Goal: Transaction & Acquisition: Subscribe to service/newsletter

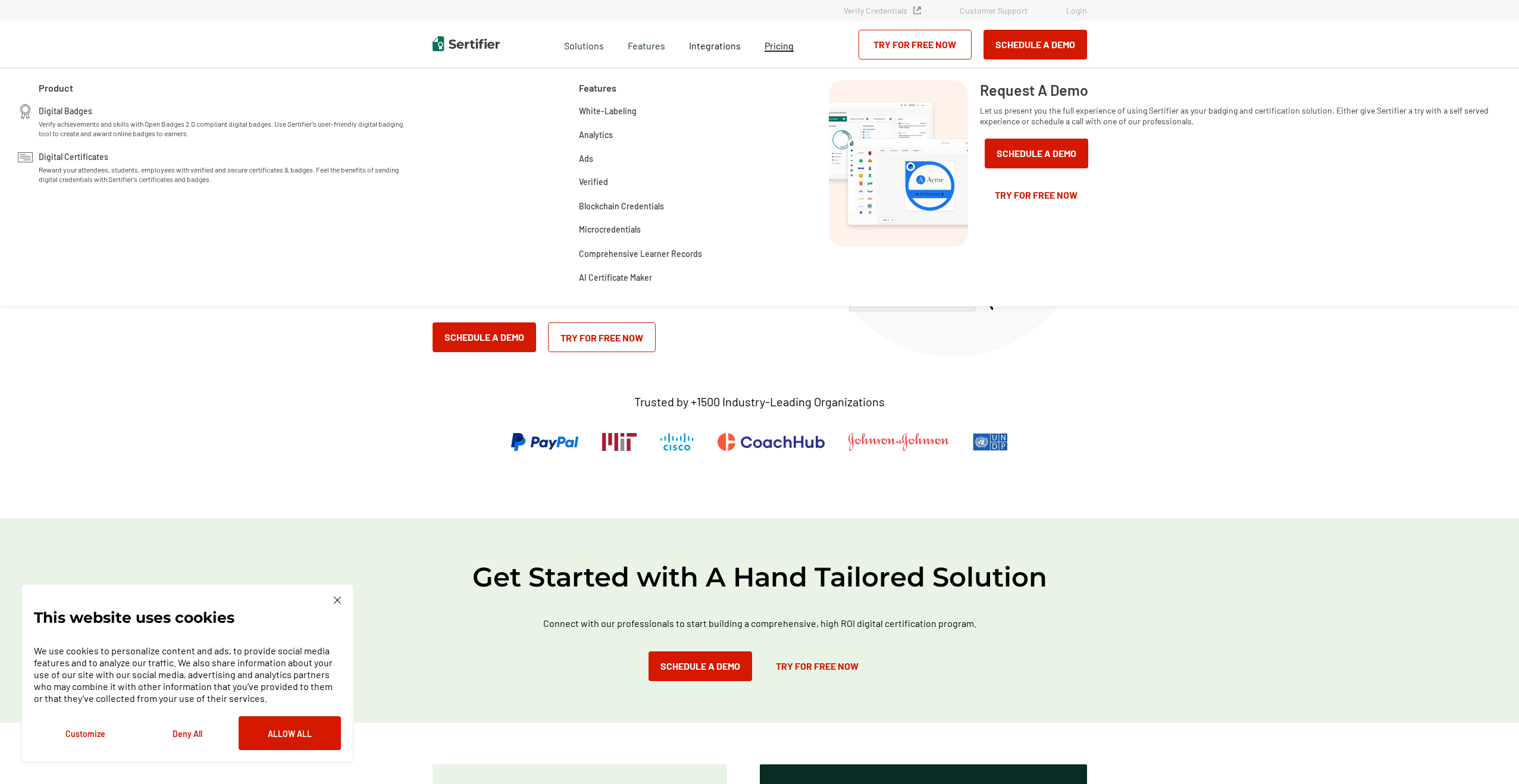
click at [788, 48] on span "Pricing" at bounding box center [779, 46] width 29 height 12
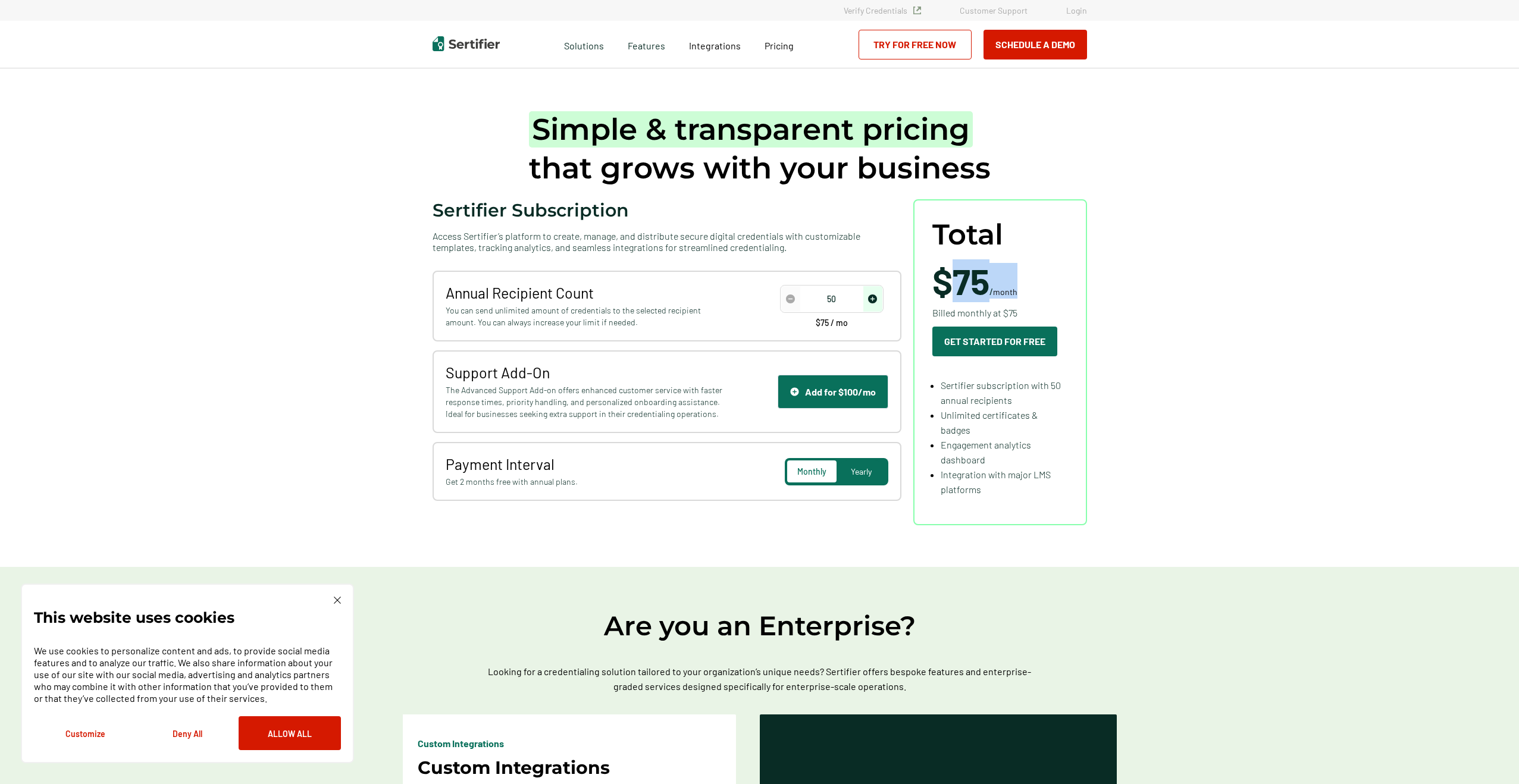
drag, startPoint x: 961, startPoint y: 285, endPoint x: 1031, endPoint y: 285, distance: 70.0
click at [1031, 285] on div "$75 / month Billed monthly at $75 Get Started For Free" at bounding box center [995, 309] width 125 height 93
drag, startPoint x: 1008, startPoint y: 488, endPoint x: 929, endPoint y: 474, distance: 80.2
click at [929, 474] on div "Total $75 / month Billed monthly at $75 Get Started For Free Sertifier subscrip…" at bounding box center [1000, 363] width 174 height 326
drag, startPoint x: 990, startPoint y: 460, endPoint x: 939, endPoint y: 446, distance: 52.9
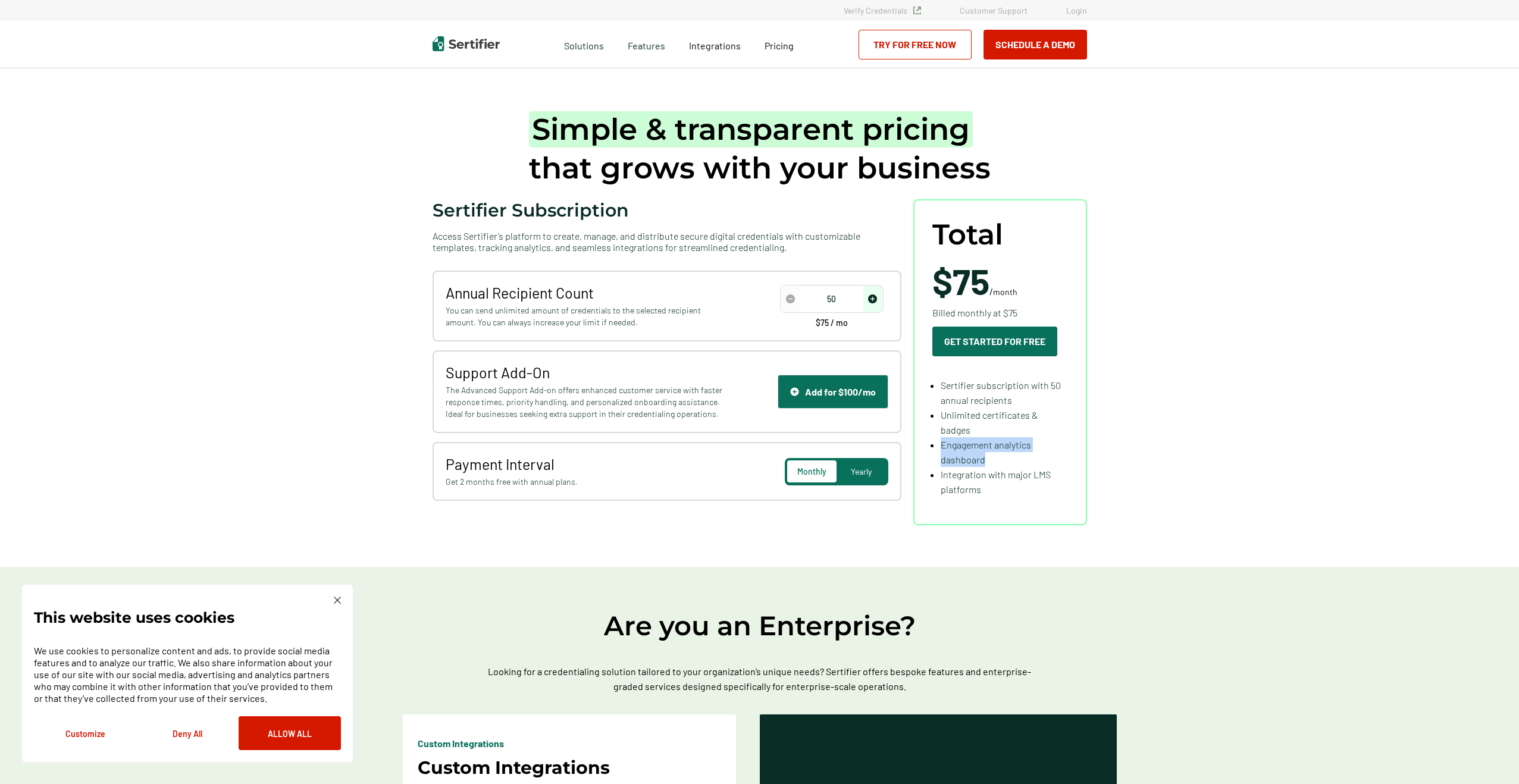
click at [939, 446] on ul "Sertifier subscription with 50 annual recipients Unlimited certificates & badge…" at bounding box center [1000, 437] width 135 height 119
drag, startPoint x: 973, startPoint y: 429, endPoint x: 968, endPoint y: 407, distance: 22.6
click at [936, 416] on ul "Sertifier subscription with 50 annual recipients Unlimited certificates & badge…" at bounding box center [1000, 437] width 135 height 119
drag, startPoint x: 1021, startPoint y: 398, endPoint x: 919, endPoint y: 395, distance: 102.0
click at [938, 386] on ul "Sertifier subscription with 50 annual recipients Unlimited certificates & badge…" at bounding box center [1000, 437] width 135 height 119
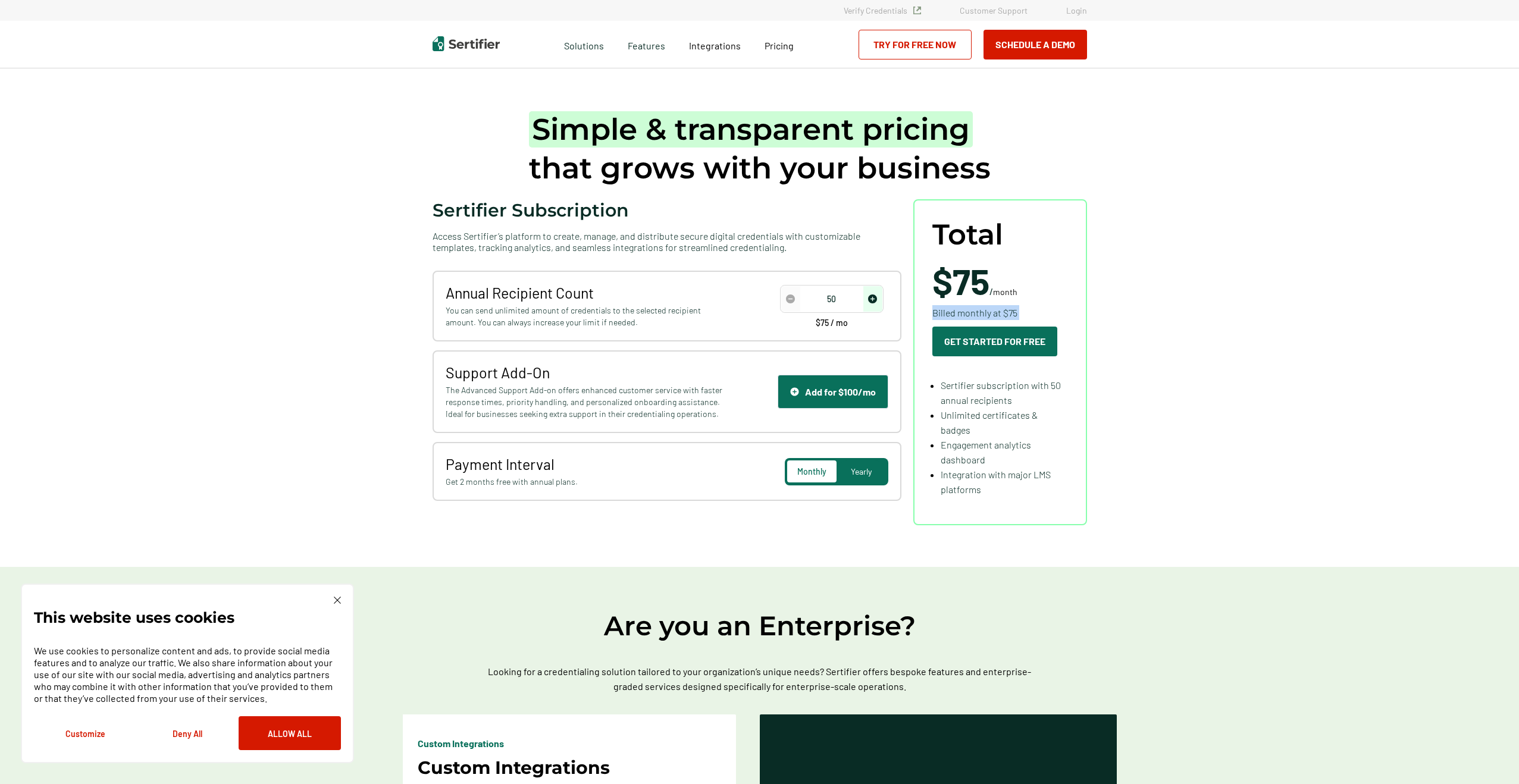
drag, startPoint x: 933, startPoint y: 310, endPoint x: 1053, endPoint y: 312, distance: 120.0
click at [1053, 312] on div "$75 / month Billed monthly at $75 Get Started For Free" at bounding box center [995, 309] width 125 height 93
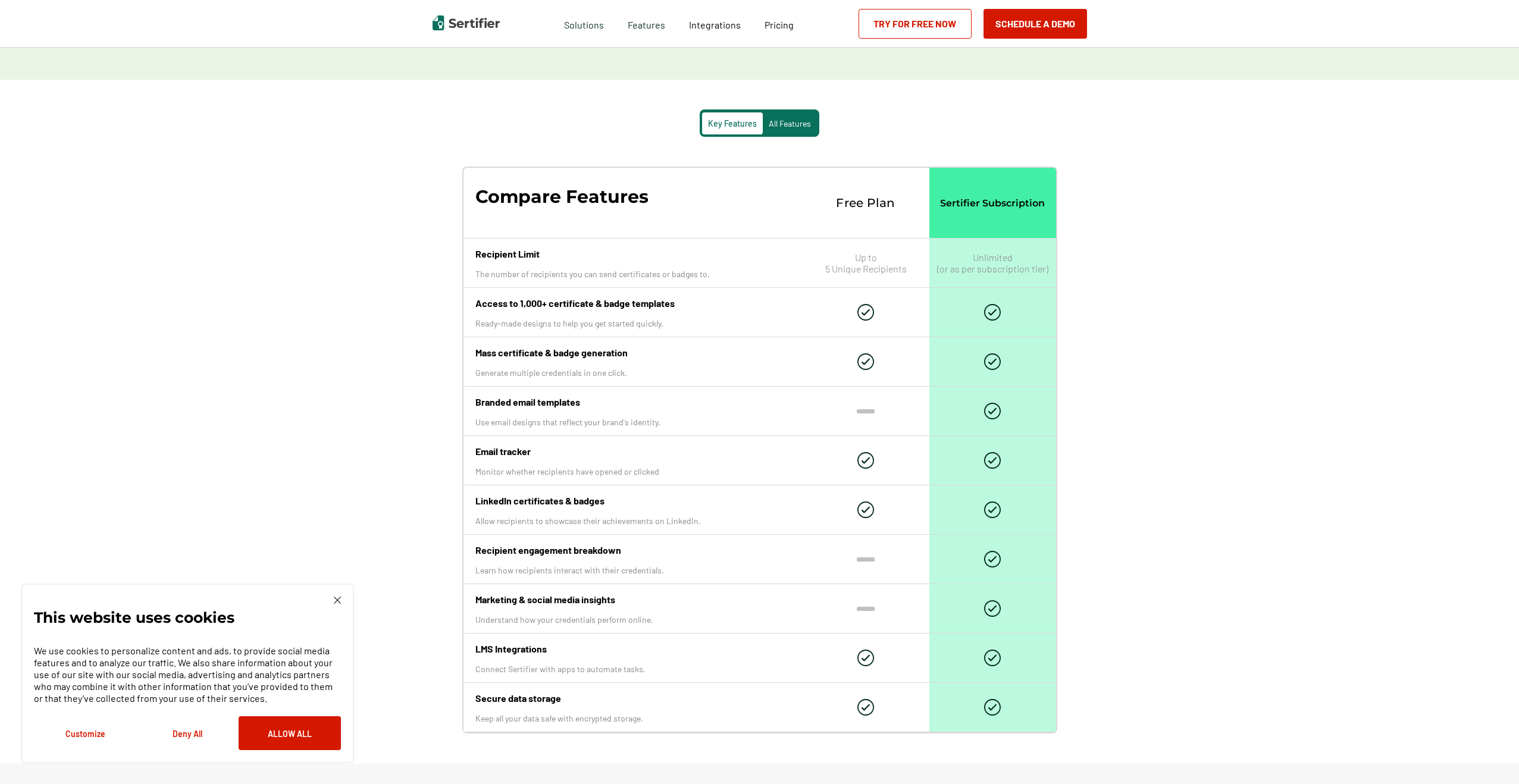
scroll to position [1089, 0]
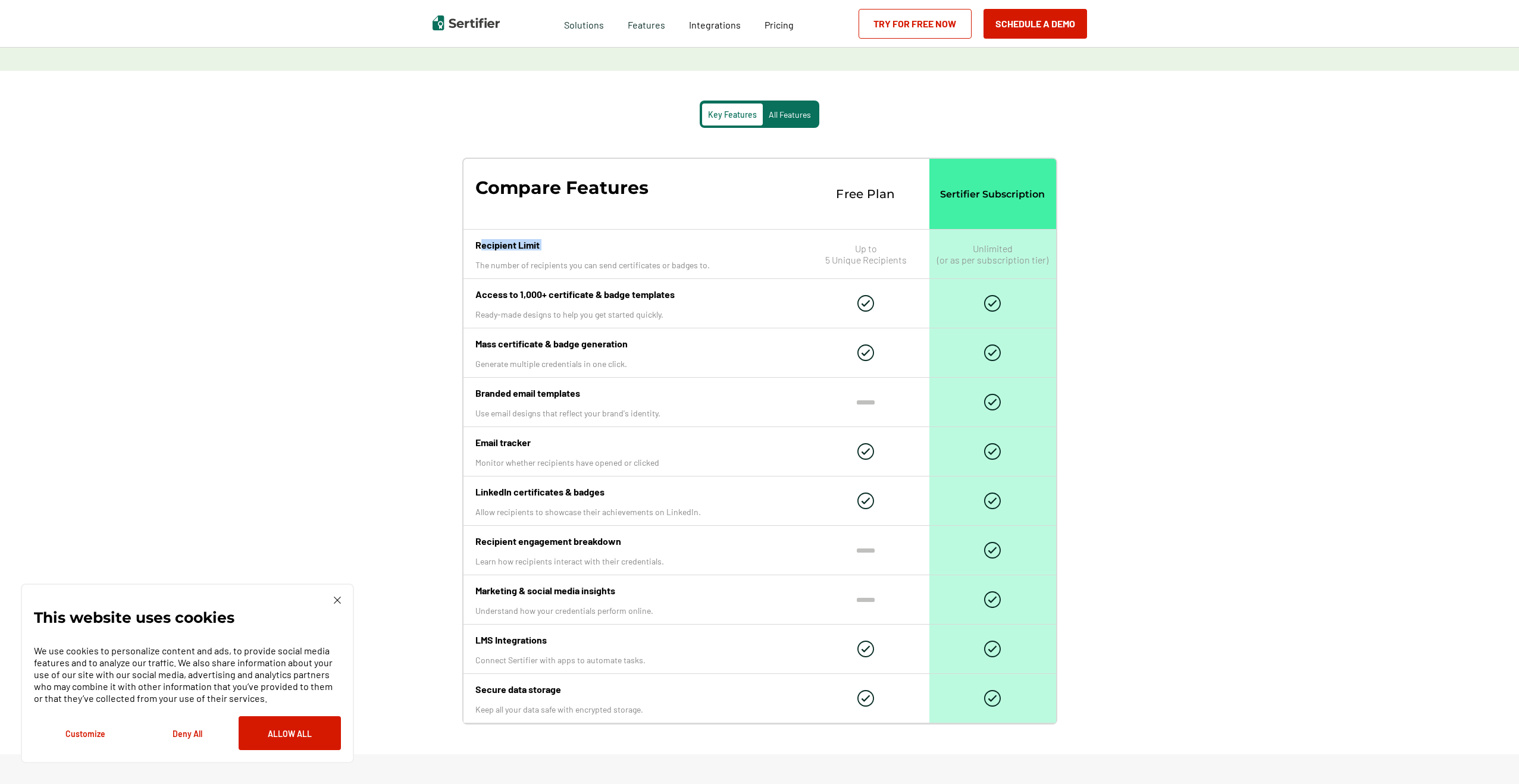
drag, startPoint x: 480, startPoint y: 249, endPoint x: 537, endPoint y: 303, distance: 78.5
click at [559, 251] on div "Recipient Limit The number of recipients you can send certificates or badges to." at bounding box center [633, 253] width 339 height 49
drag, startPoint x: 476, startPoint y: 297, endPoint x: 687, endPoint y: 297, distance: 211.0
click at [687, 297] on p "Access to 1,000+ certificate & badge templates" at bounding box center [633, 295] width 315 height 12
drag, startPoint x: 476, startPoint y: 344, endPoint x: 646, endPoint y: 347, distance: 170.0
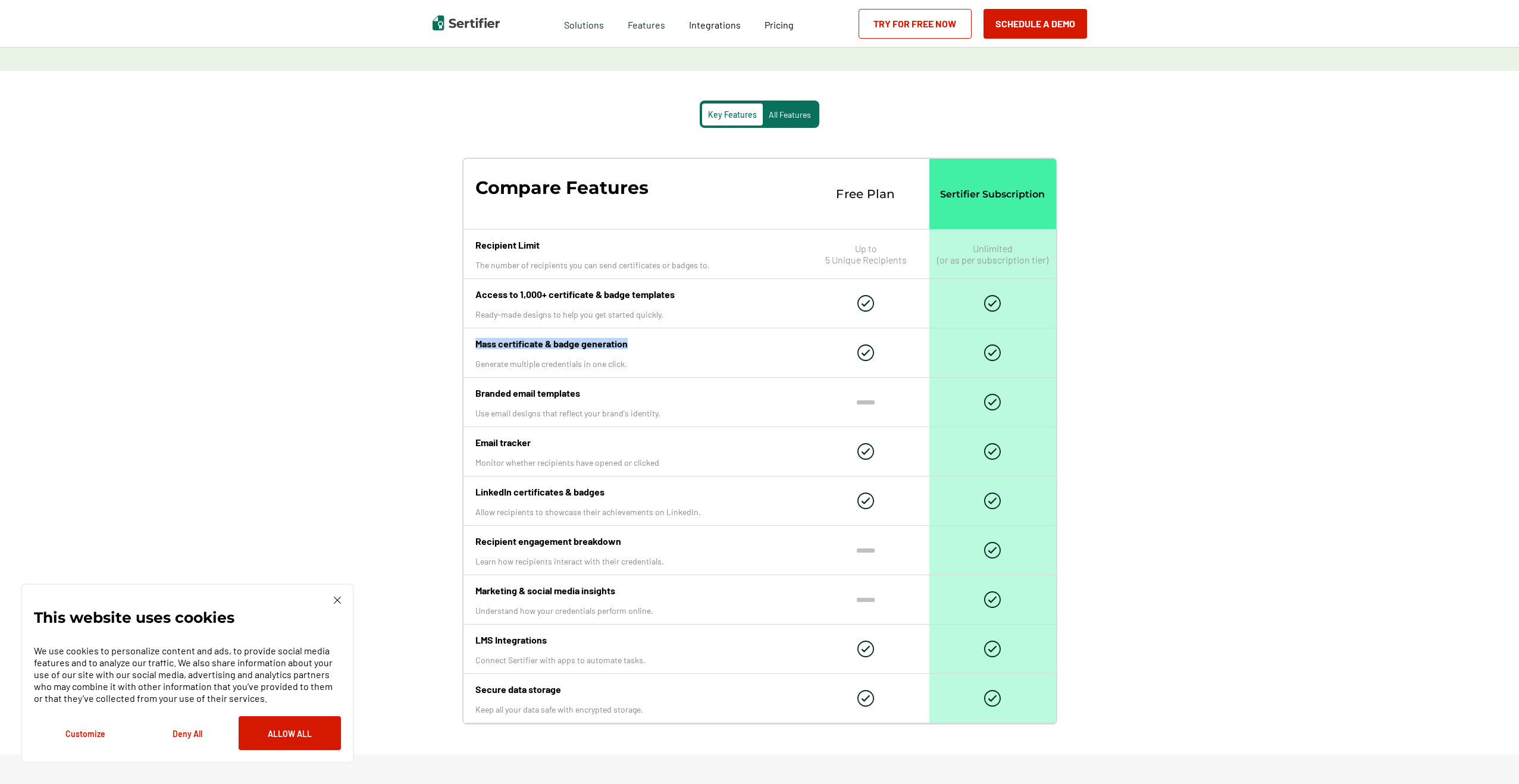
click at [646, 347] on p "Mass certificate & badge generation" at bounding box center [633, 344] width 315 height 12
drag, startPoint x: 484, startPoint y: 398, endPoint x: 627, endPoint y: 394, distance: 143.1
click at [627, 394] on div "Branded email templates Use email designs that reflect your brand's identity." at bounding box center [633, 401] width 339 height 49
drag, startPoint x: 475, startPoint y: 444, endPoint x: 561, endPoint y: 443, distance: 86.0
click at [561, 443] on div "Email tracker Monitor whether recipients have opened or clicked" at bounding box center [633, 451] width 339 height 49
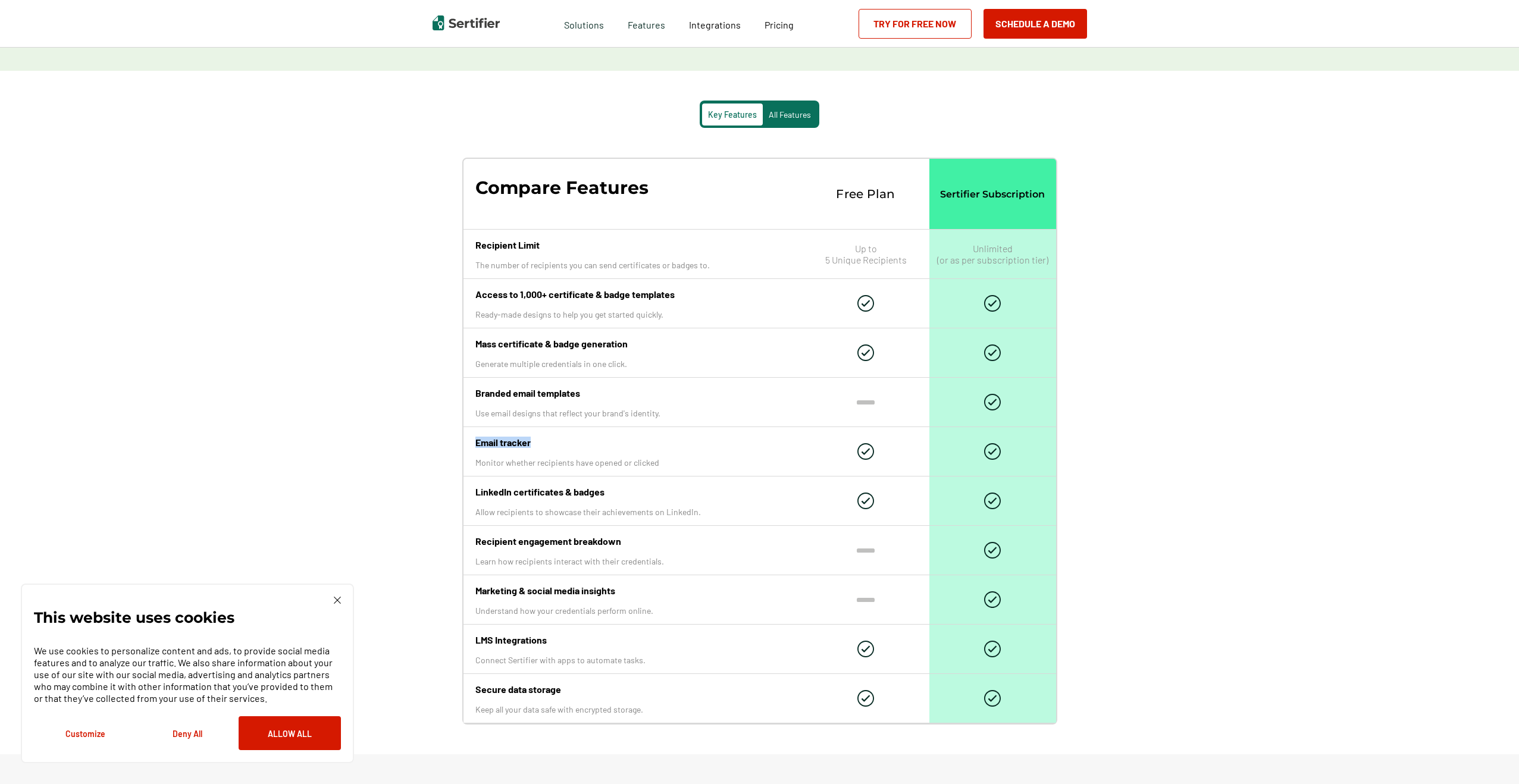
scroll to position [1101, 0]
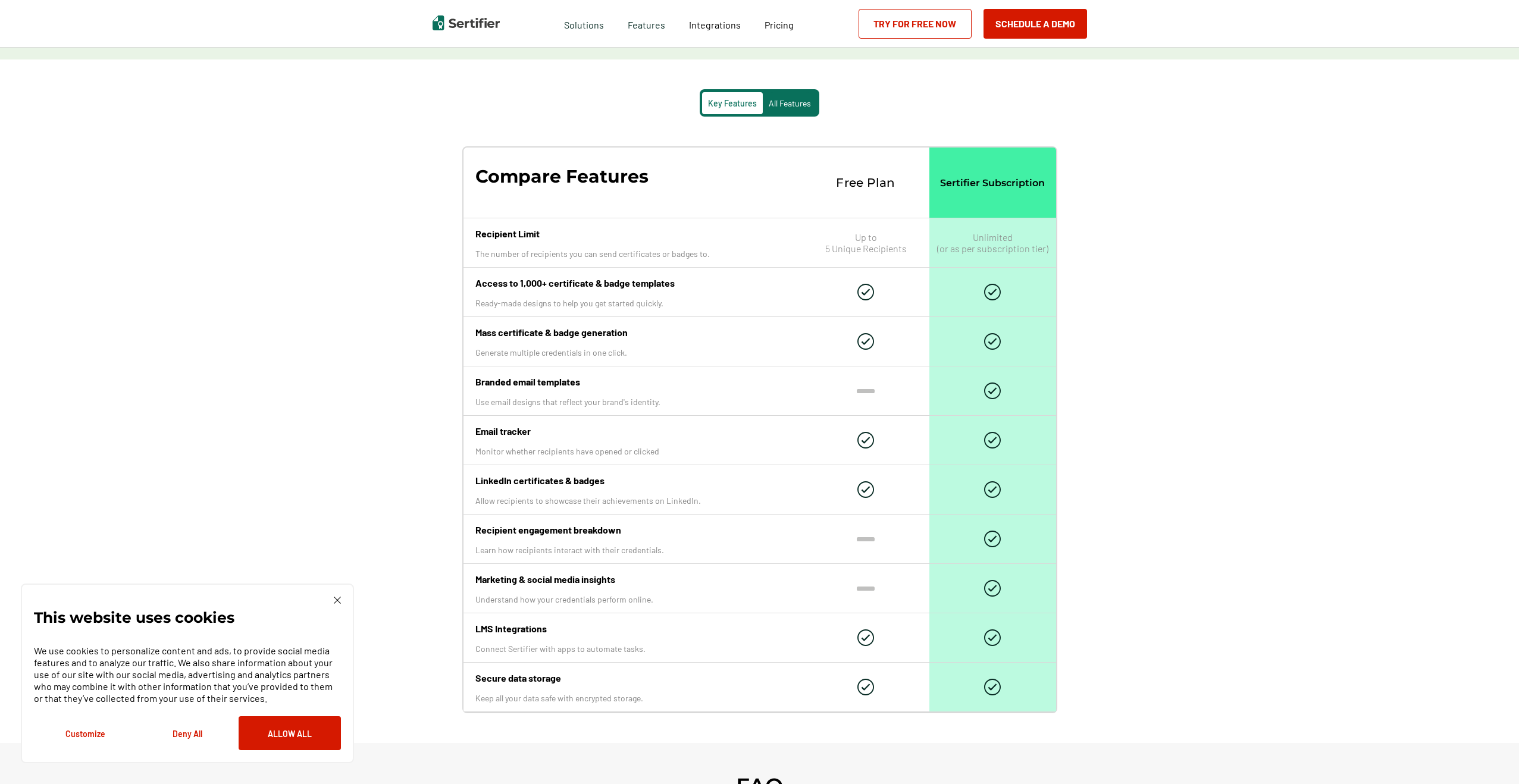
drag, startPoint x: 484, startPoint y: 483, endPoint x: 610, endPoint y: 481, distance: 126.0
click at [610, 481] on p "LinkedIn certificates & badges" at bounding box center [633, 480] width 315 height 12
drag, startPoint x: 518, startPoint y: 476, endPoint x: 458, endPoint y: 484, distance: 60.5
click at [458, 484] on div "Key Features All Features Compare Features Free Plan Sertifier Subscription Rec…" at bounding box center [760, 401] width 761 height 683
drag, startPoint x: 825, startPoint y: 249, endPoint x: 906, endPoint y: 249, distance: 81.0
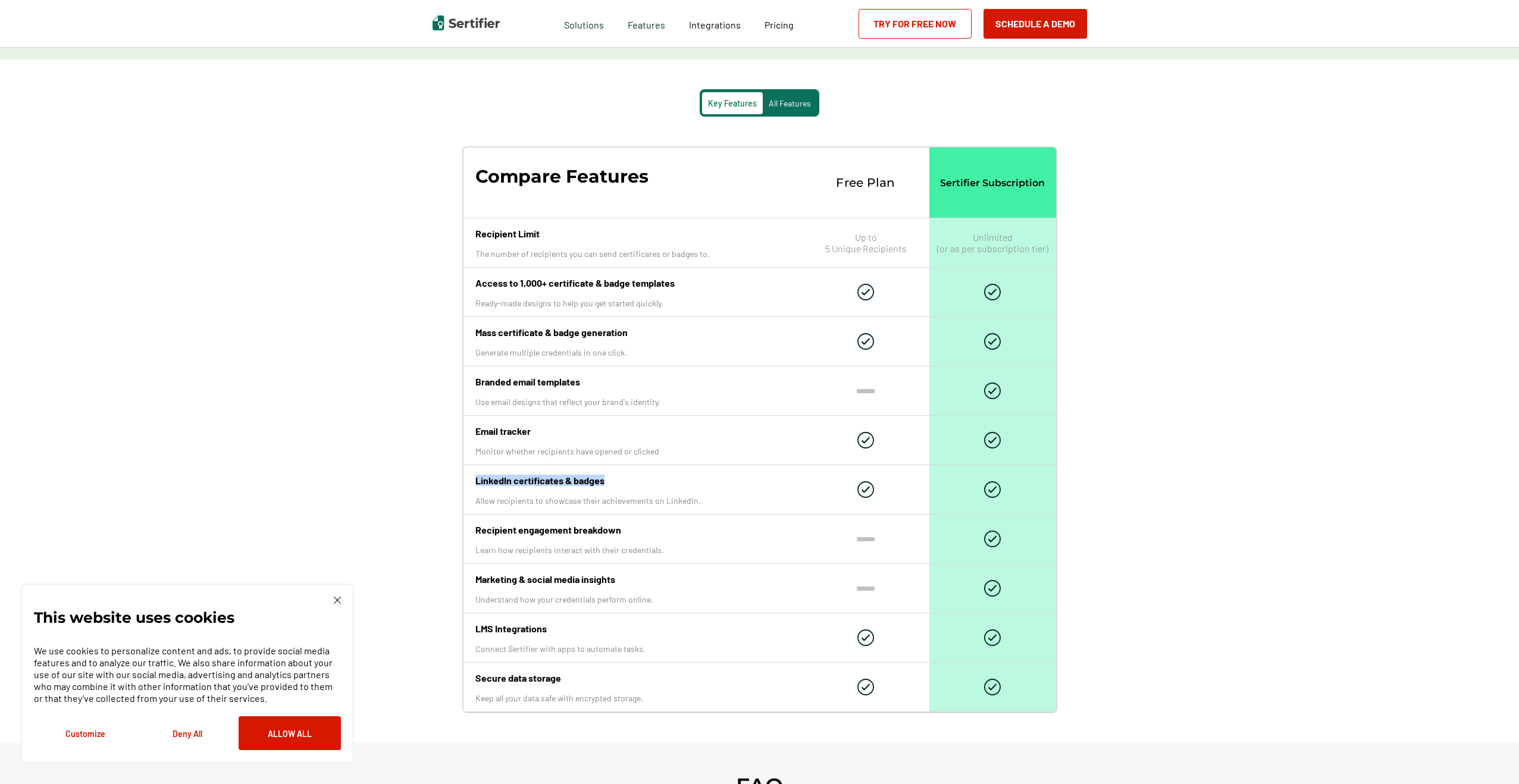
click at [906, 249] on div "Up to 5 Unique Recipients" at bounding box center [866, 242] width 127 height 49
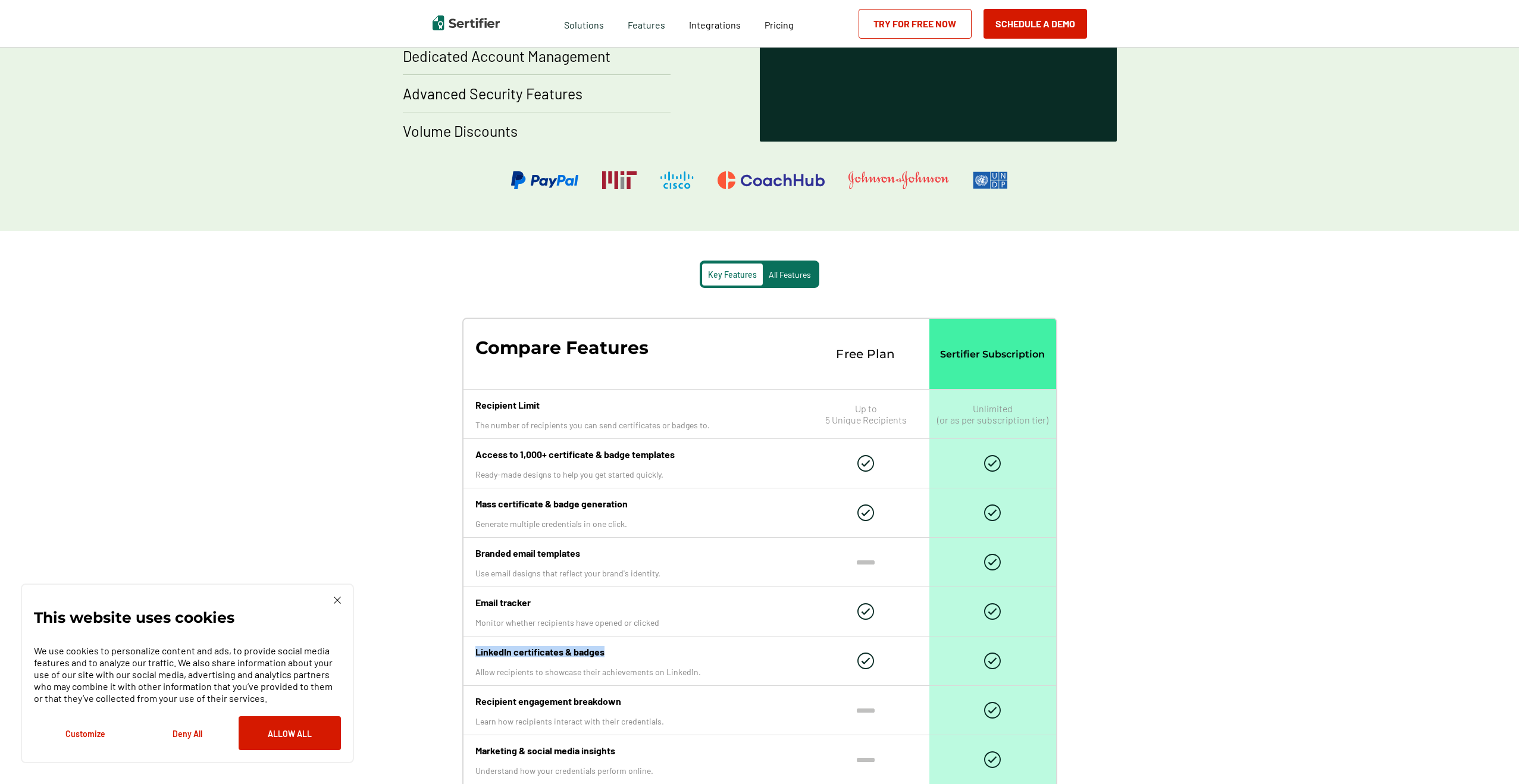
scroll to position [925, 0]
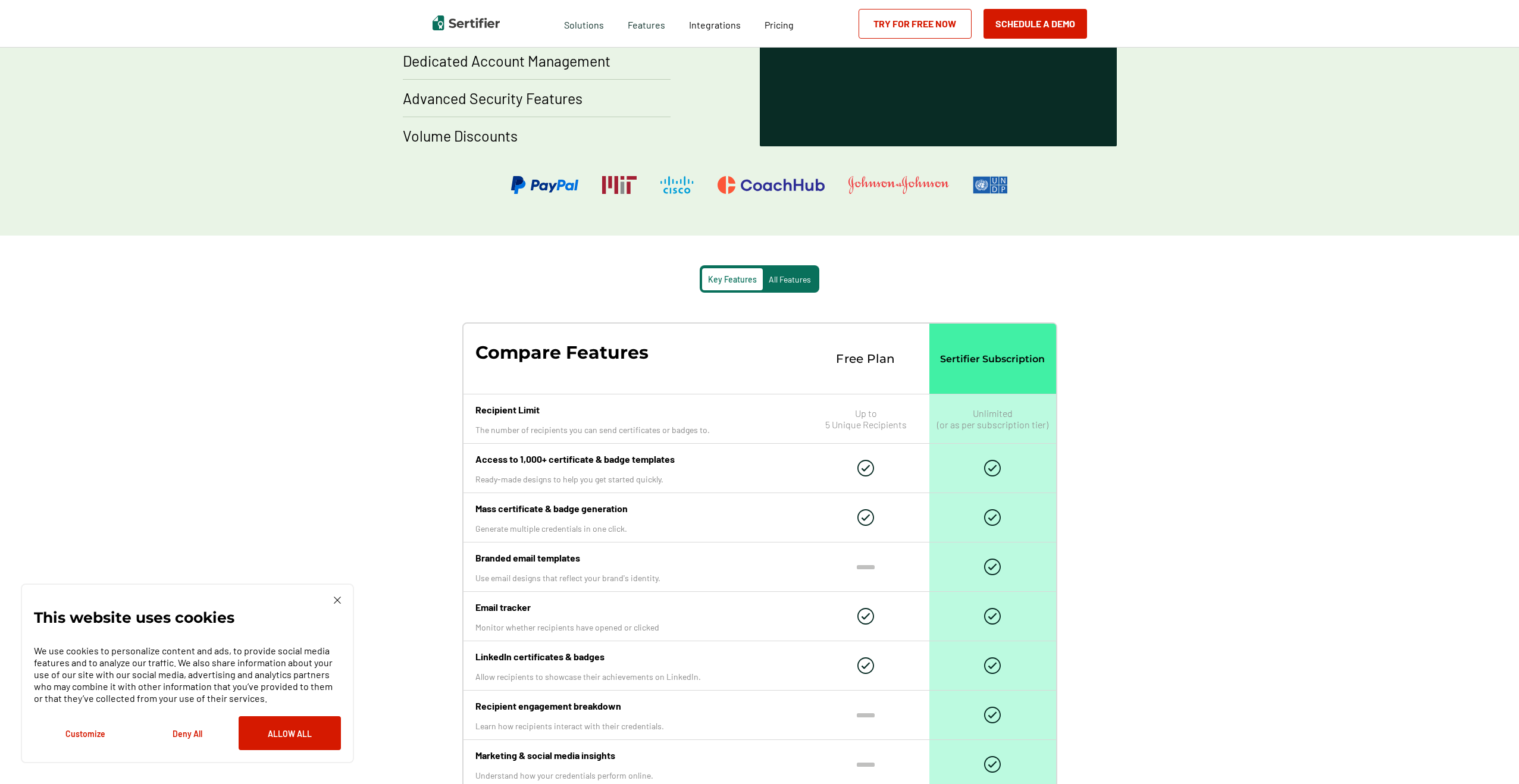
click at [790, 285] on div "All Features" at bounding box center [789, 278] width 54 height 22
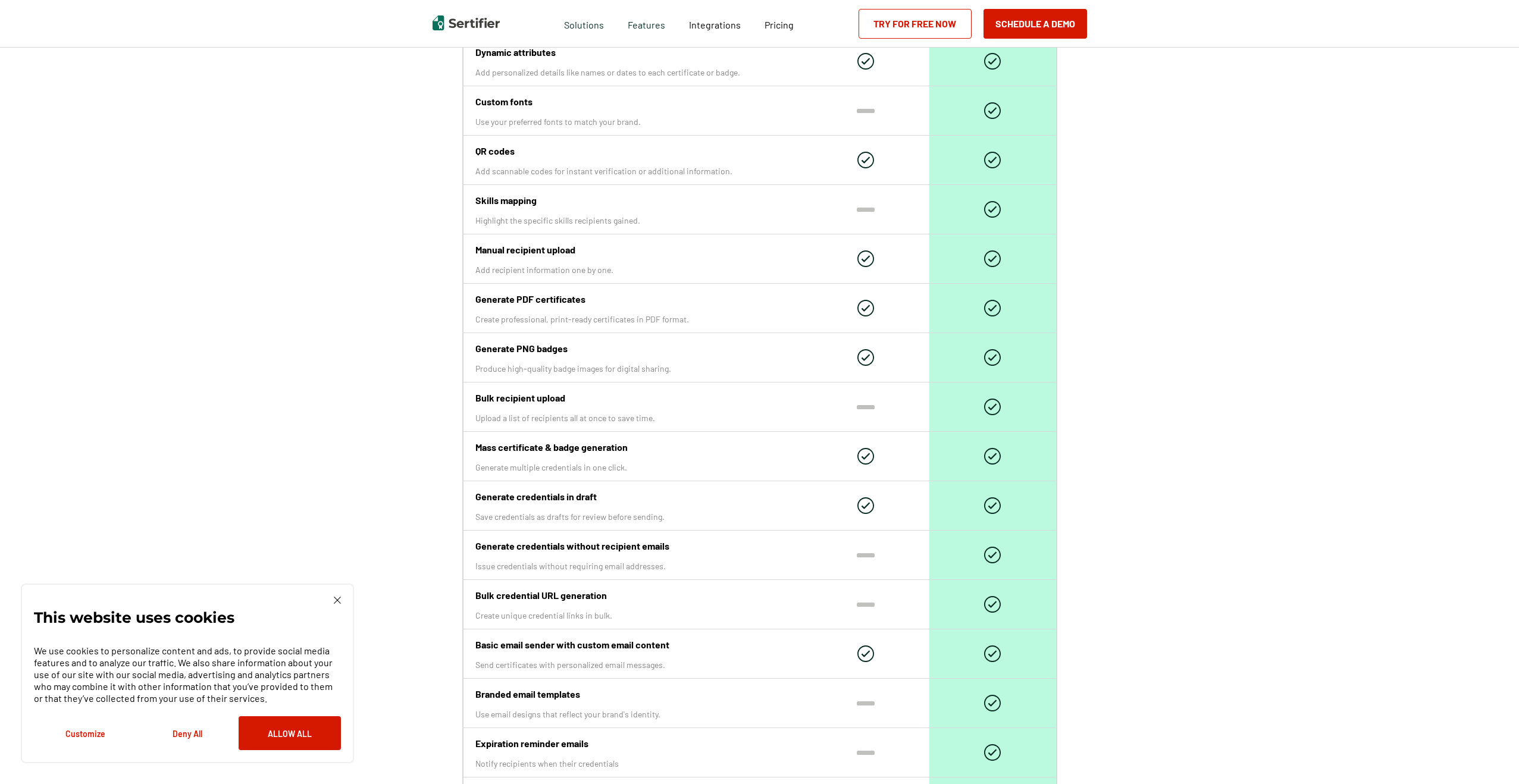
scroll to position [942, 0]
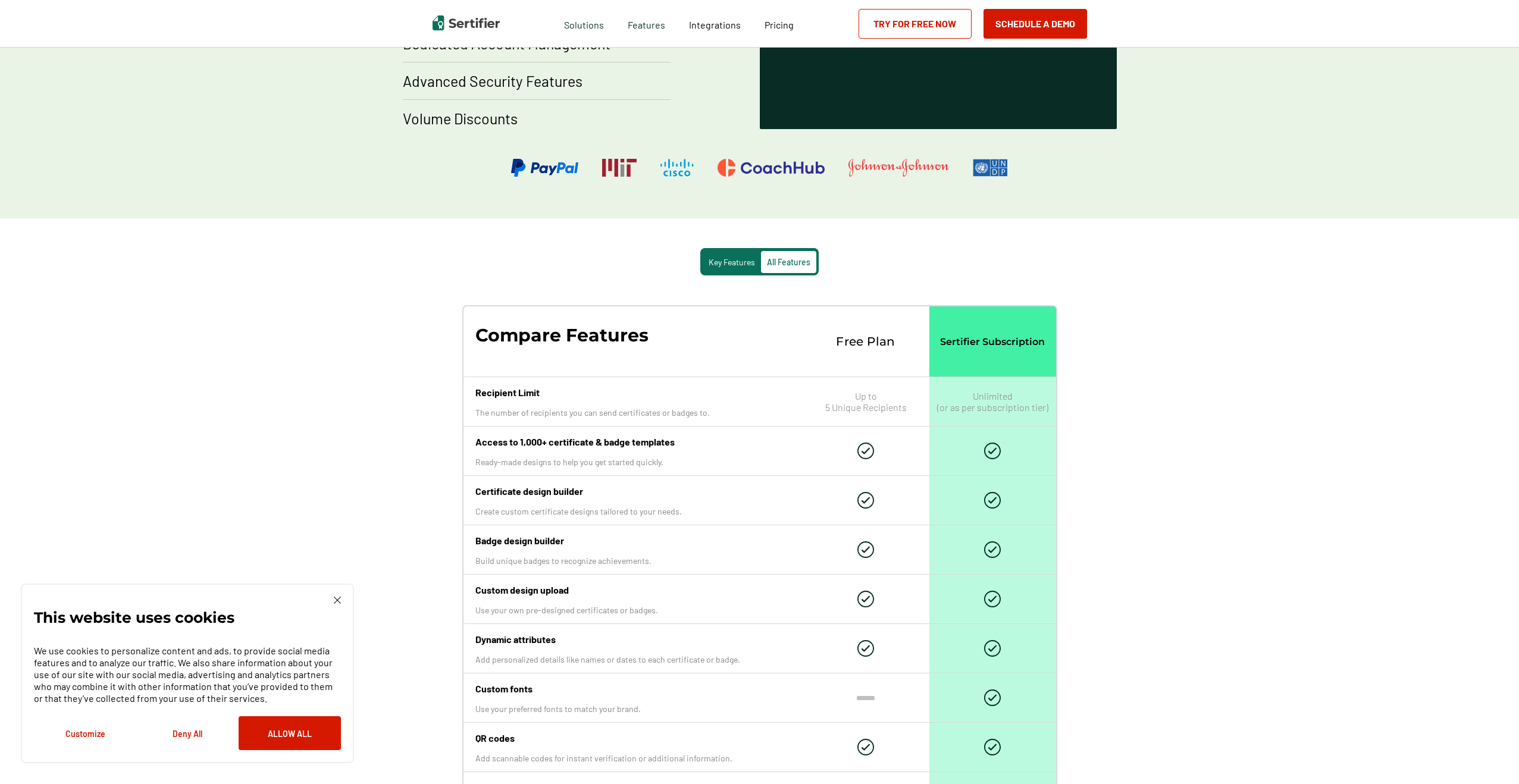
click at [869, 332] on div "Free Plan" at bounding box center [866, 341] width 127 height 70
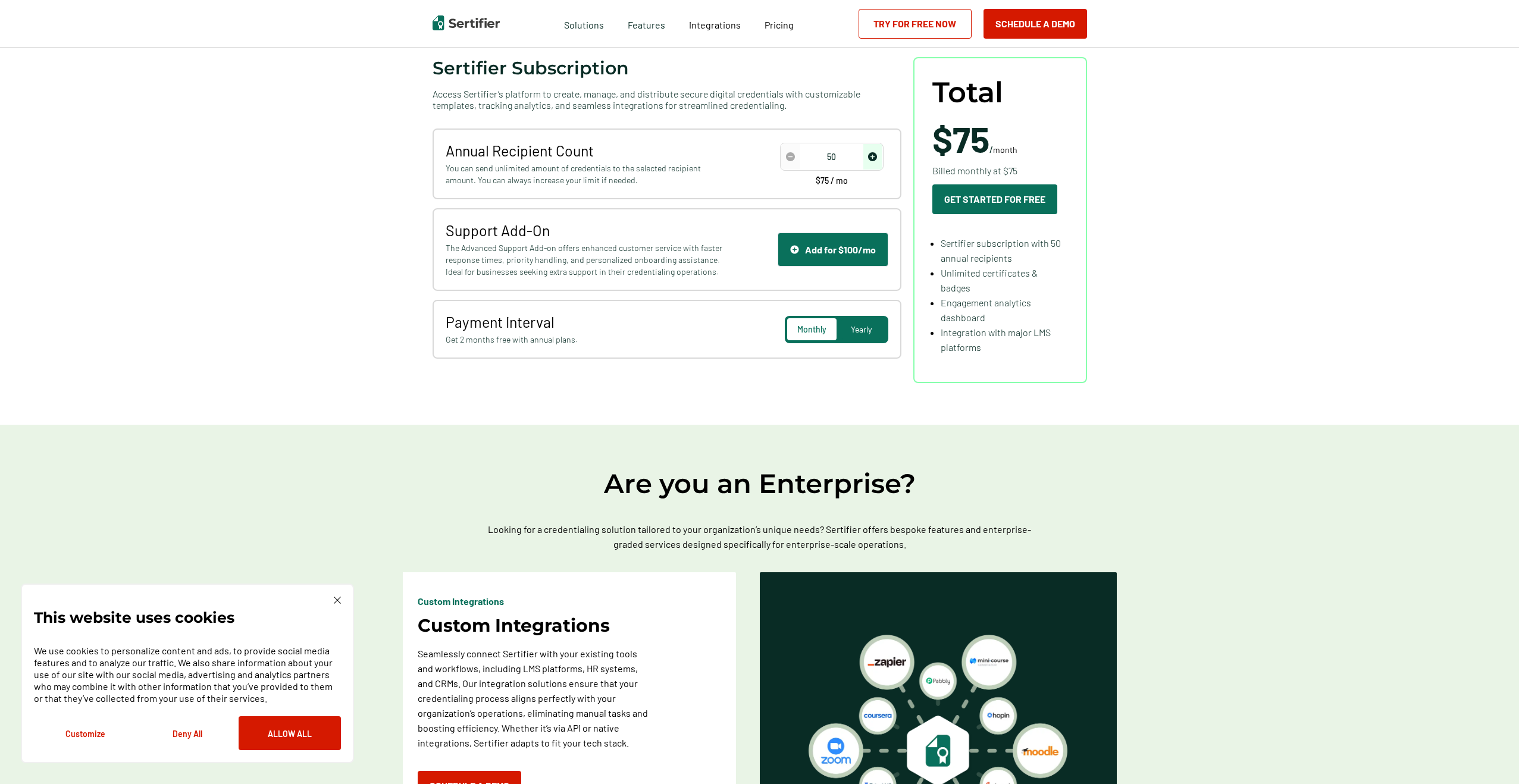
scroll to position [128, 0]
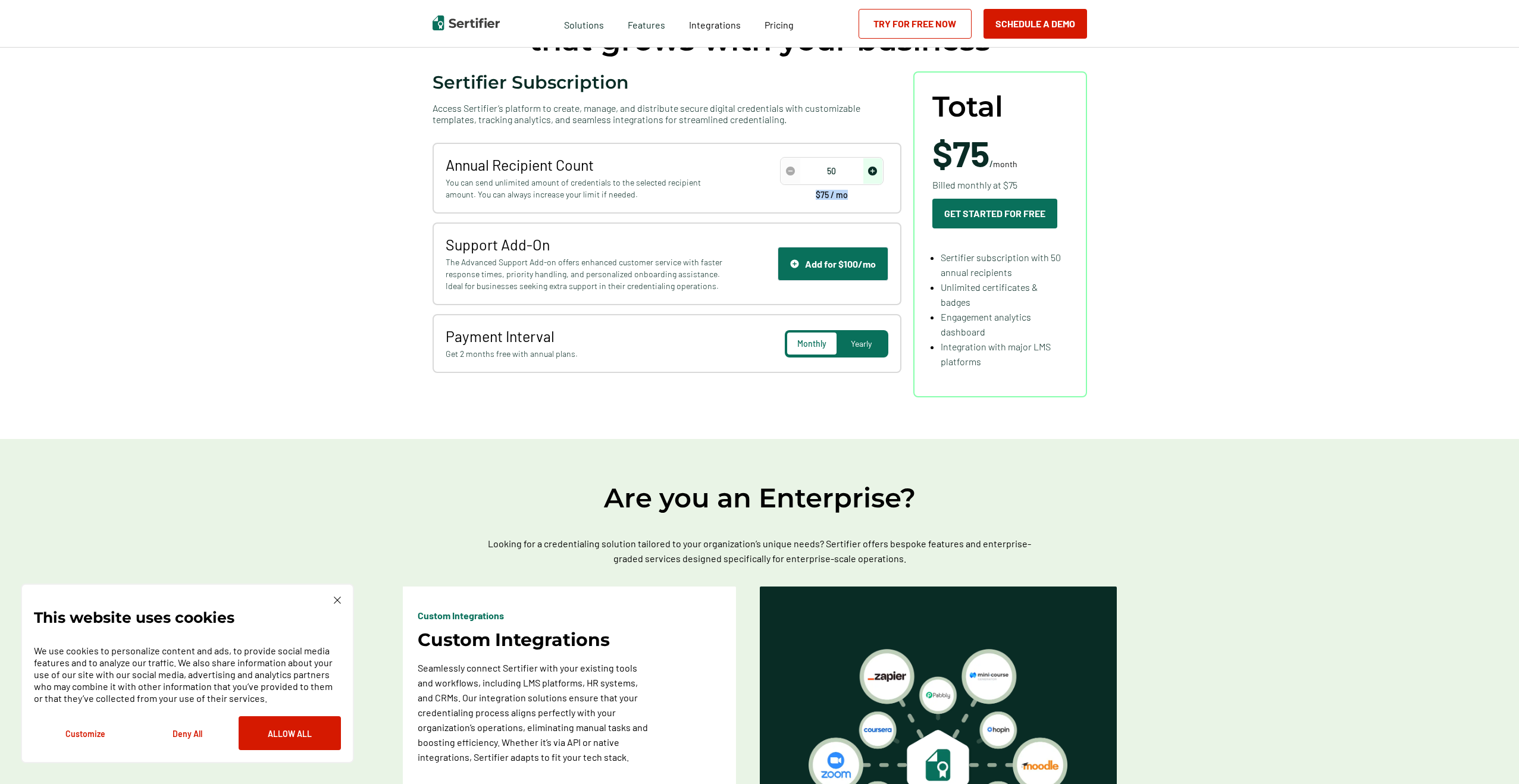
drag, startPoint x: 818, startPoint y: 198, endPoint x: 855, endPoint y: 187, distance: 38.6
click at [860, 198] on div "50 $75 / mo" at bounding box center [832, 178] width 113 height 42
click at [876, 171] on img "increase number" at bounding box center [872, 171] width 9 height 9
click at [877, 169] on img "increase number" at bounding box center [872, 171] width 9 height 9
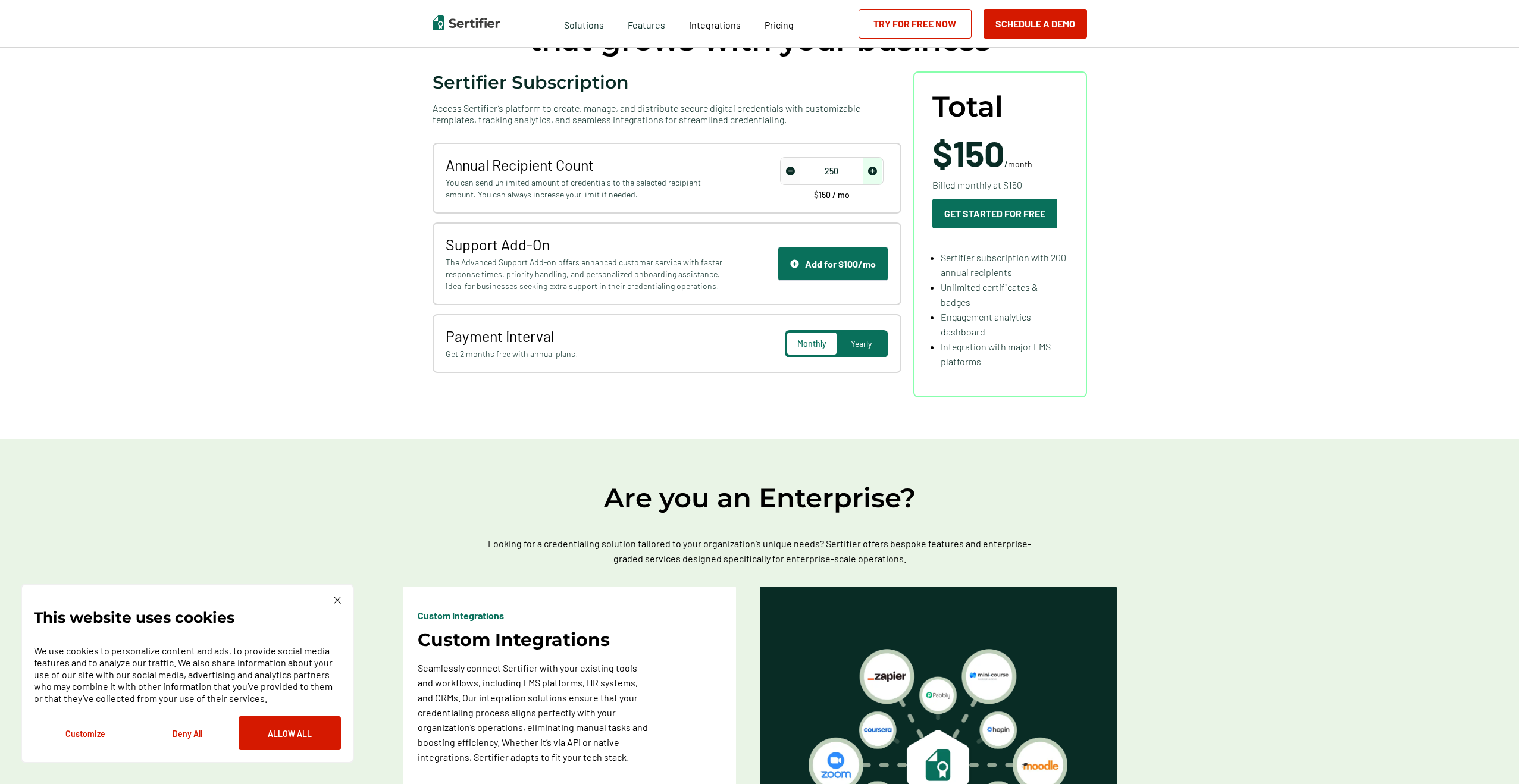
click at [877, 169] on img "increase number" at bounding box center [872, 171] width 9 height 9
click at [794, 169] on img "decrease number" at bounding box center [790, 171] width 9 height 9
click at [877, 172] on img "increase number" at bounding box center [872, 171] width 9 height 9
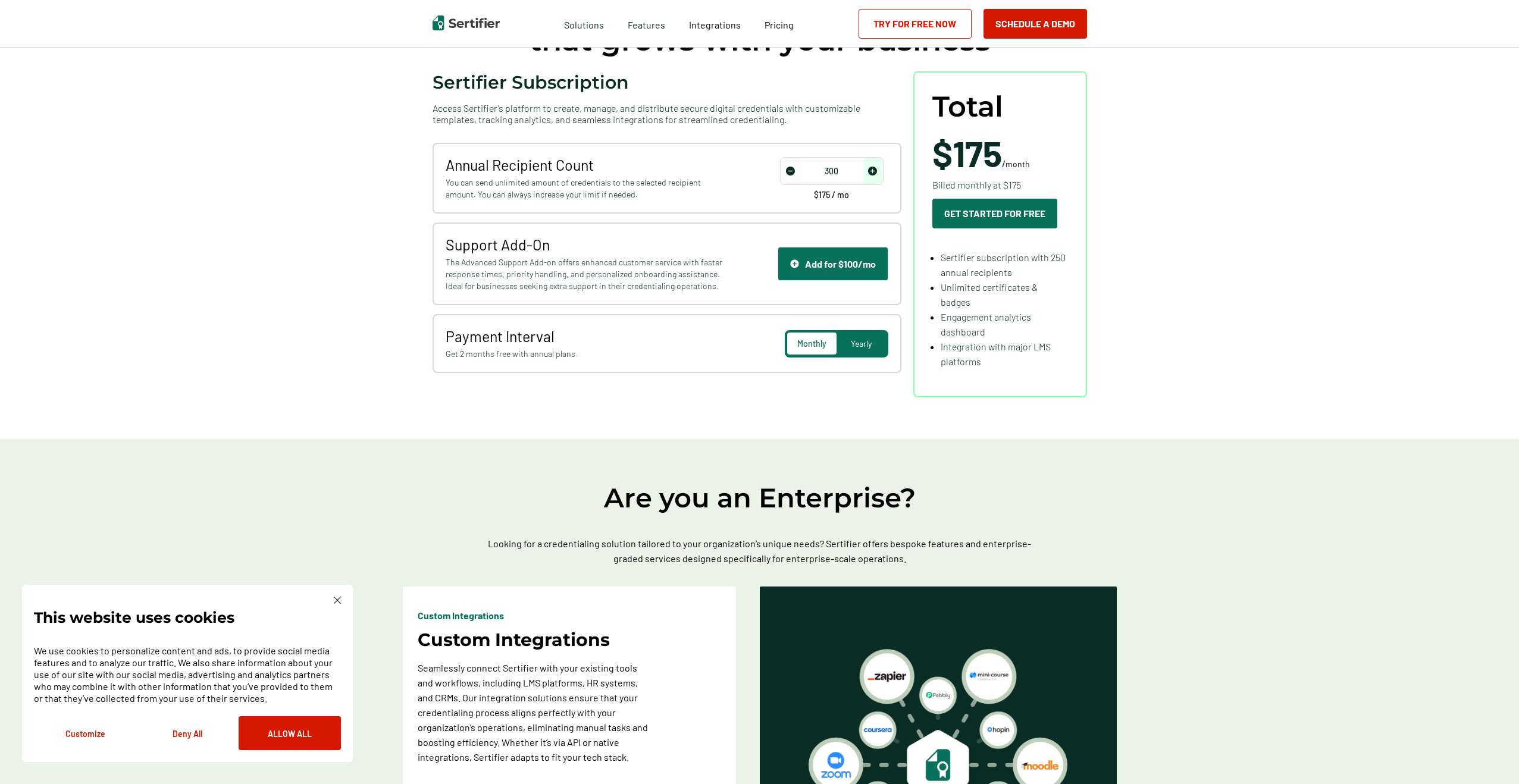
click at [877, 172] on img "increase number" at bounding box center [872, 171] width 9 height 9
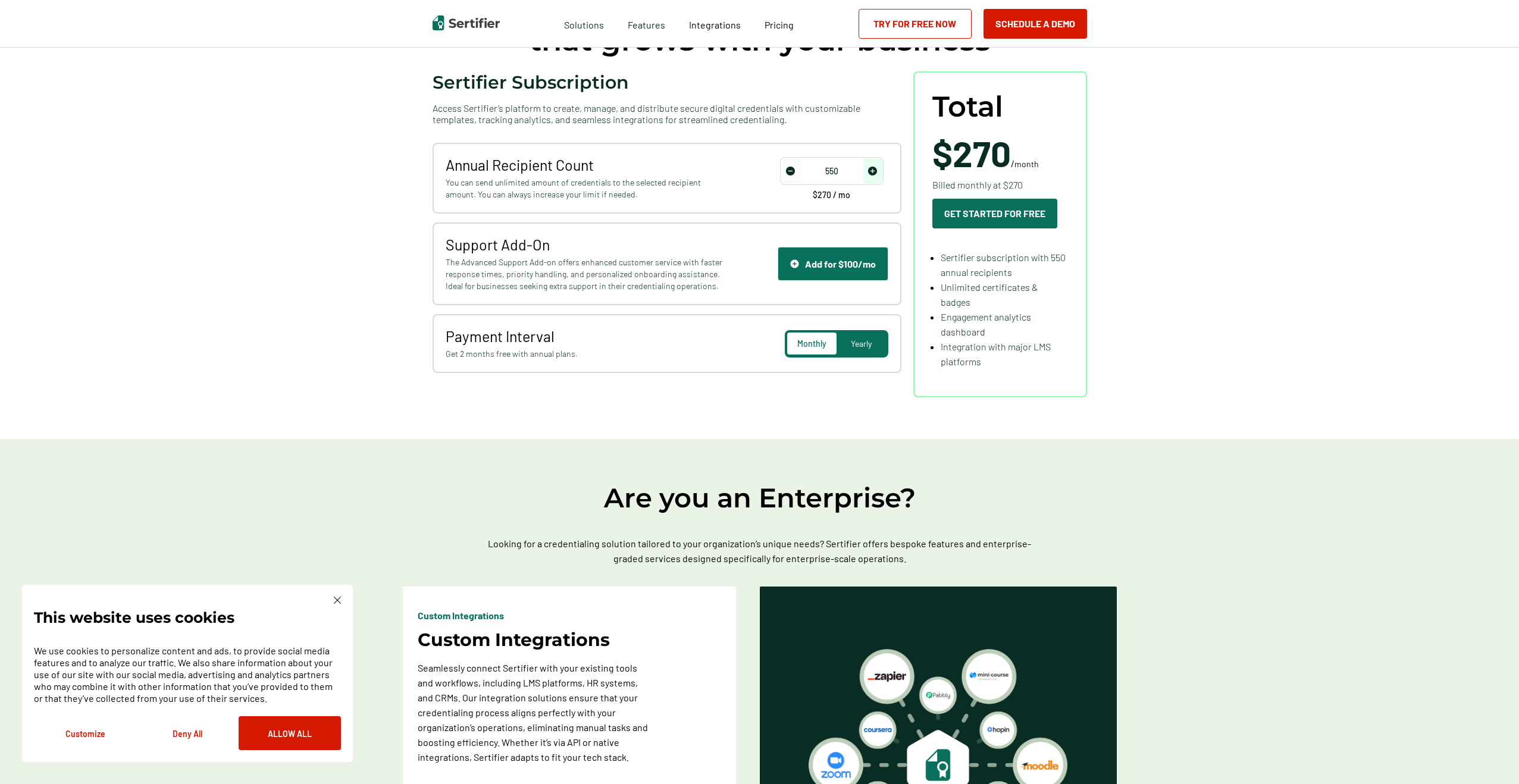
click at [877, 172] on img "increase number" at bounding box center [872, 171] width 9 height 9
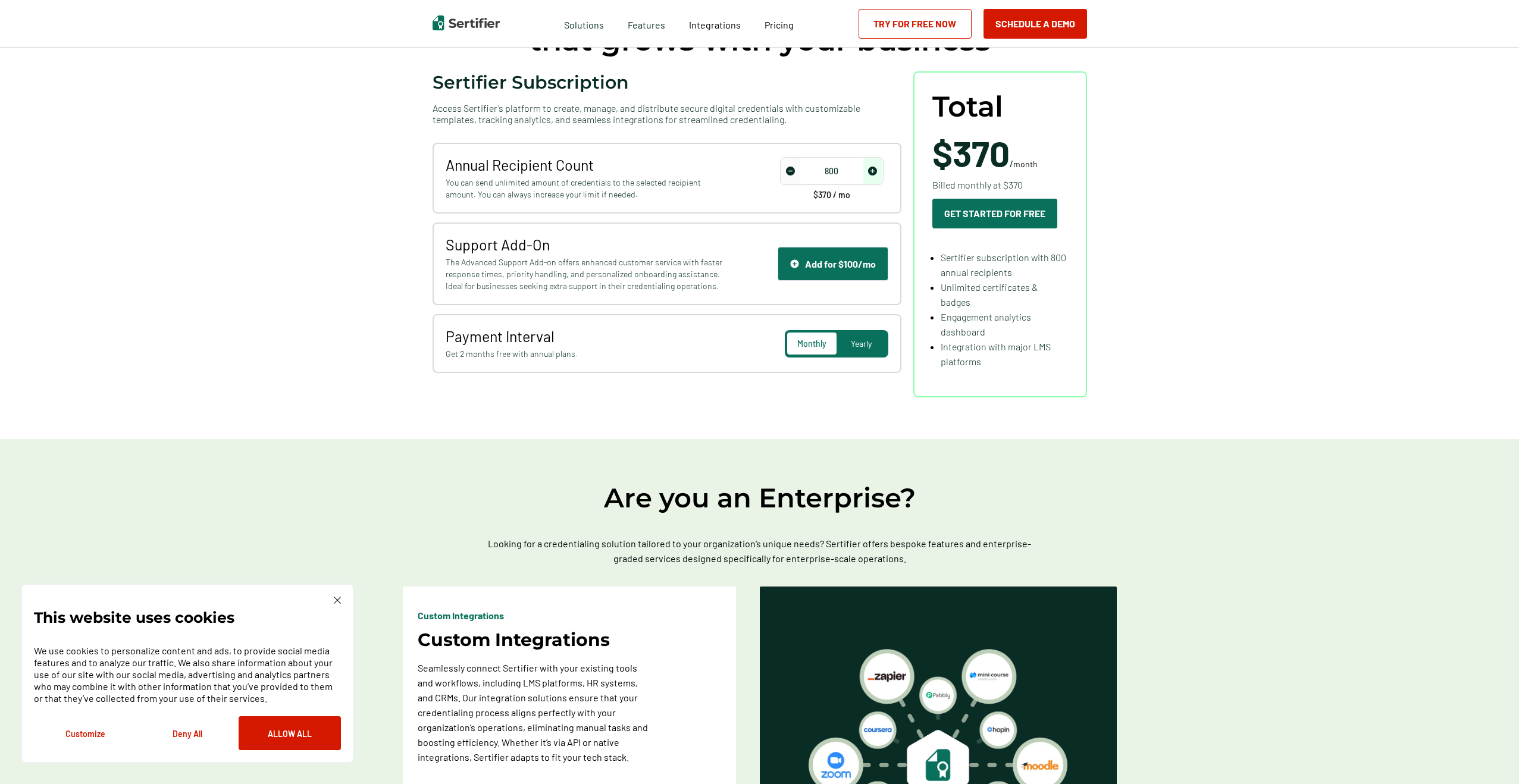
click at [877, 172] on img "increase number" at bounding box center [872, 171] width 9 height 9
click at [791, 171] on img "decrease number" at bounding box center [790, 171] width 9 height 9
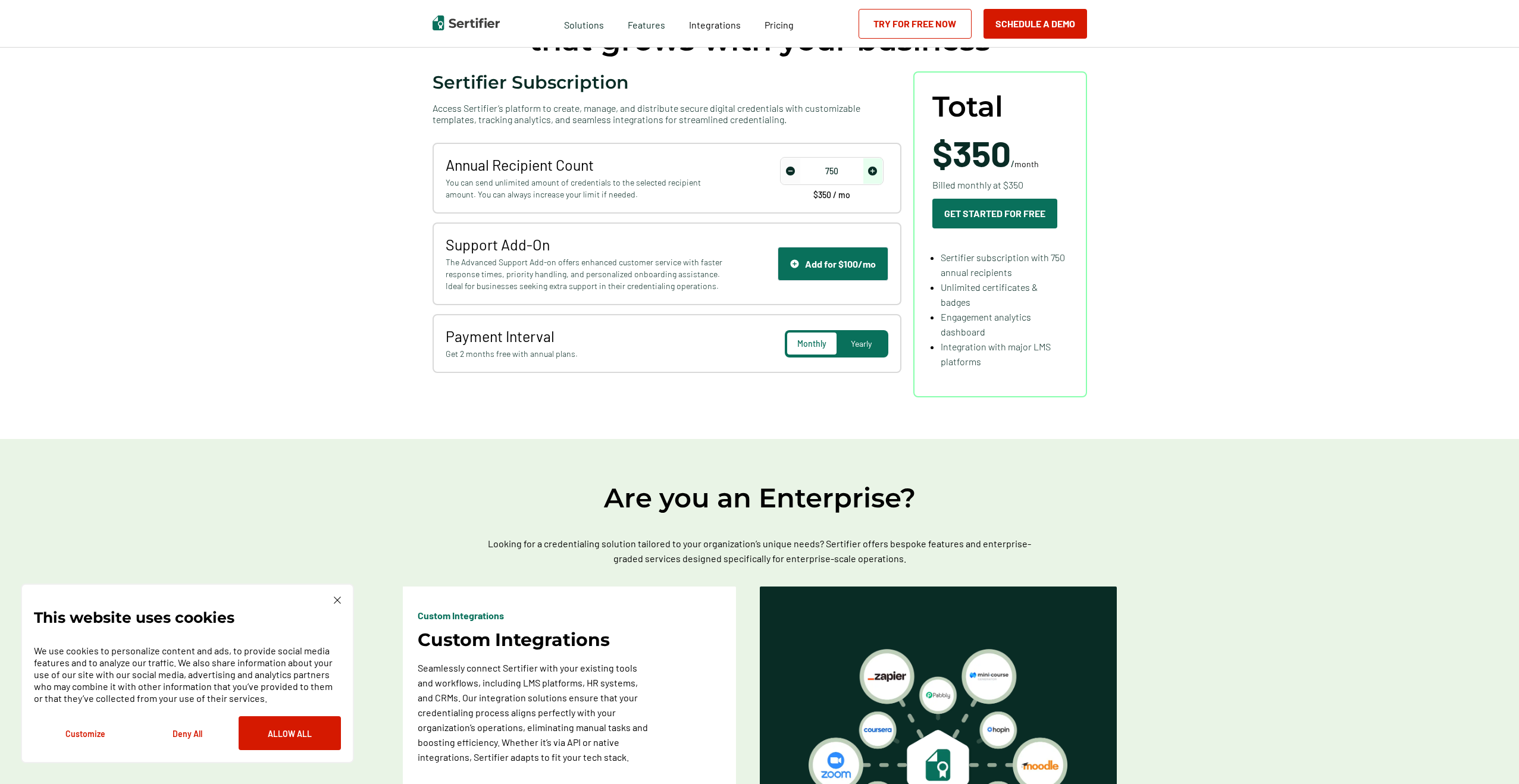
click at [791, 171] on img "decrease number" at bounding box center [790, 171] width 9 height 9
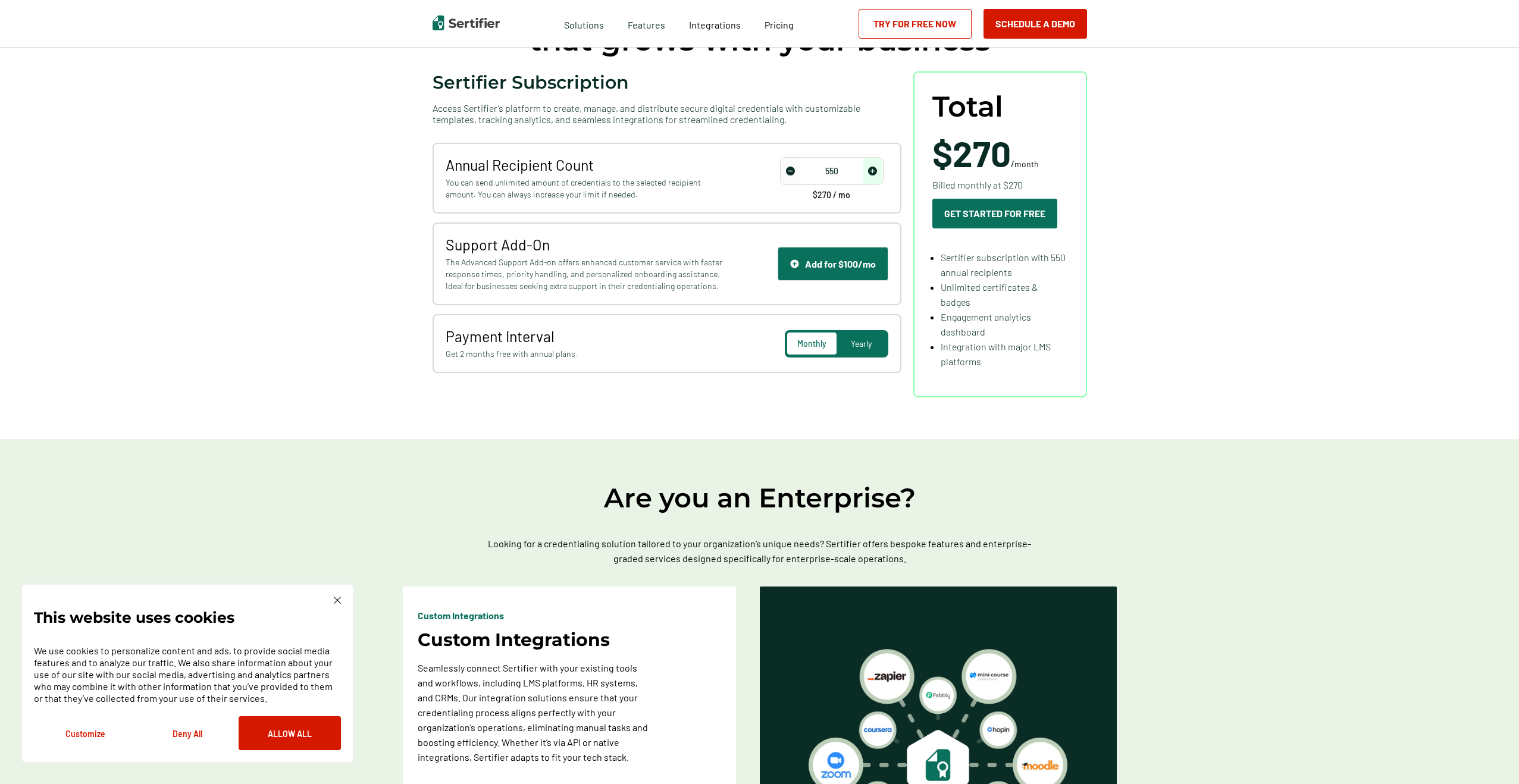
type input "500"
click at [791, 171] on img "decrease number" at bounding box center [790, 171] width 9 height 9
drag, startPoint x: 483, startPoint y: 167, endPoint x: 721, endPoint y: 165, distance: 238.0
click at [657, 165] on span "Annual Recipient Count" at bounding box center [586, 164] width 280 height 18
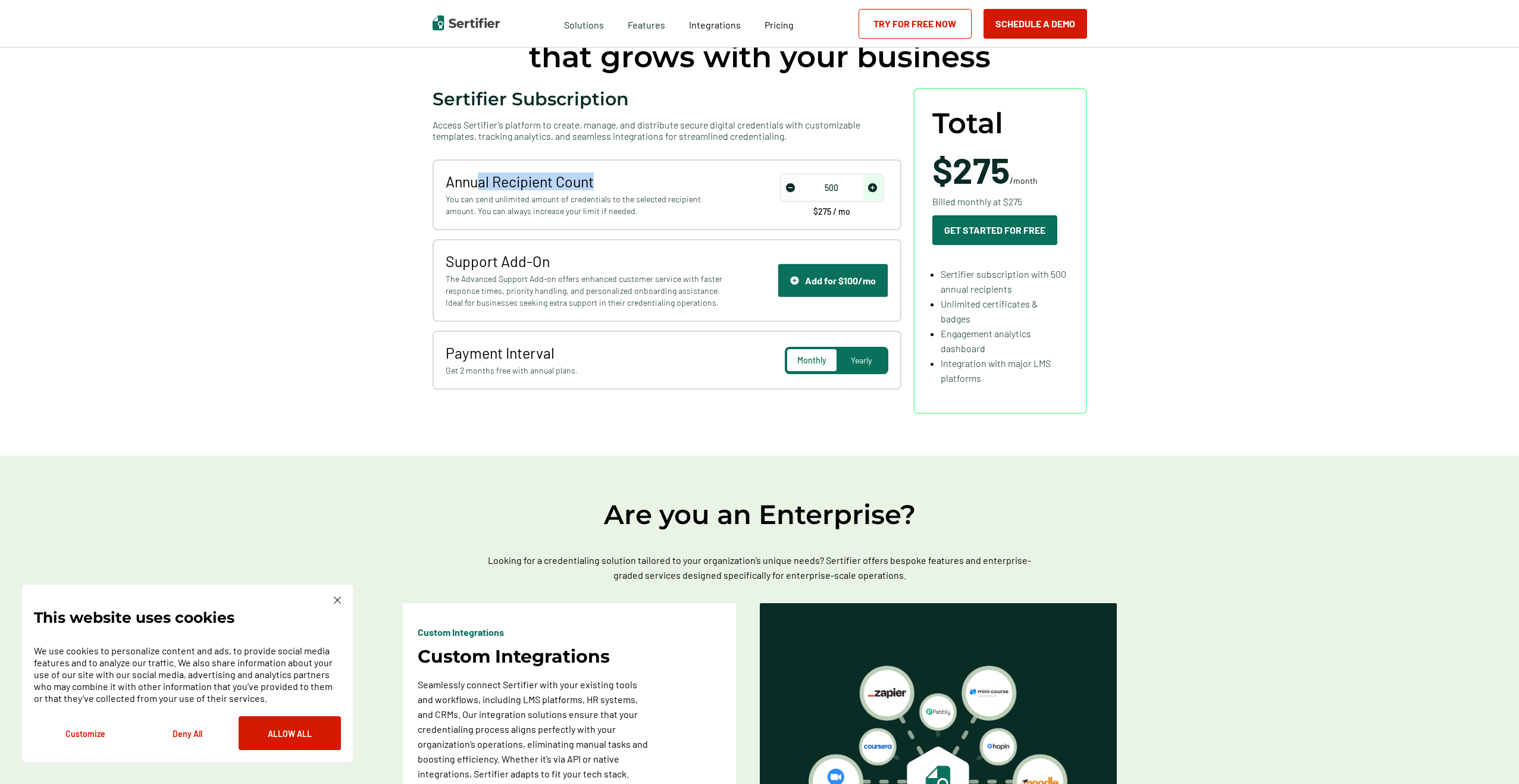
scroll to position [0, 0]
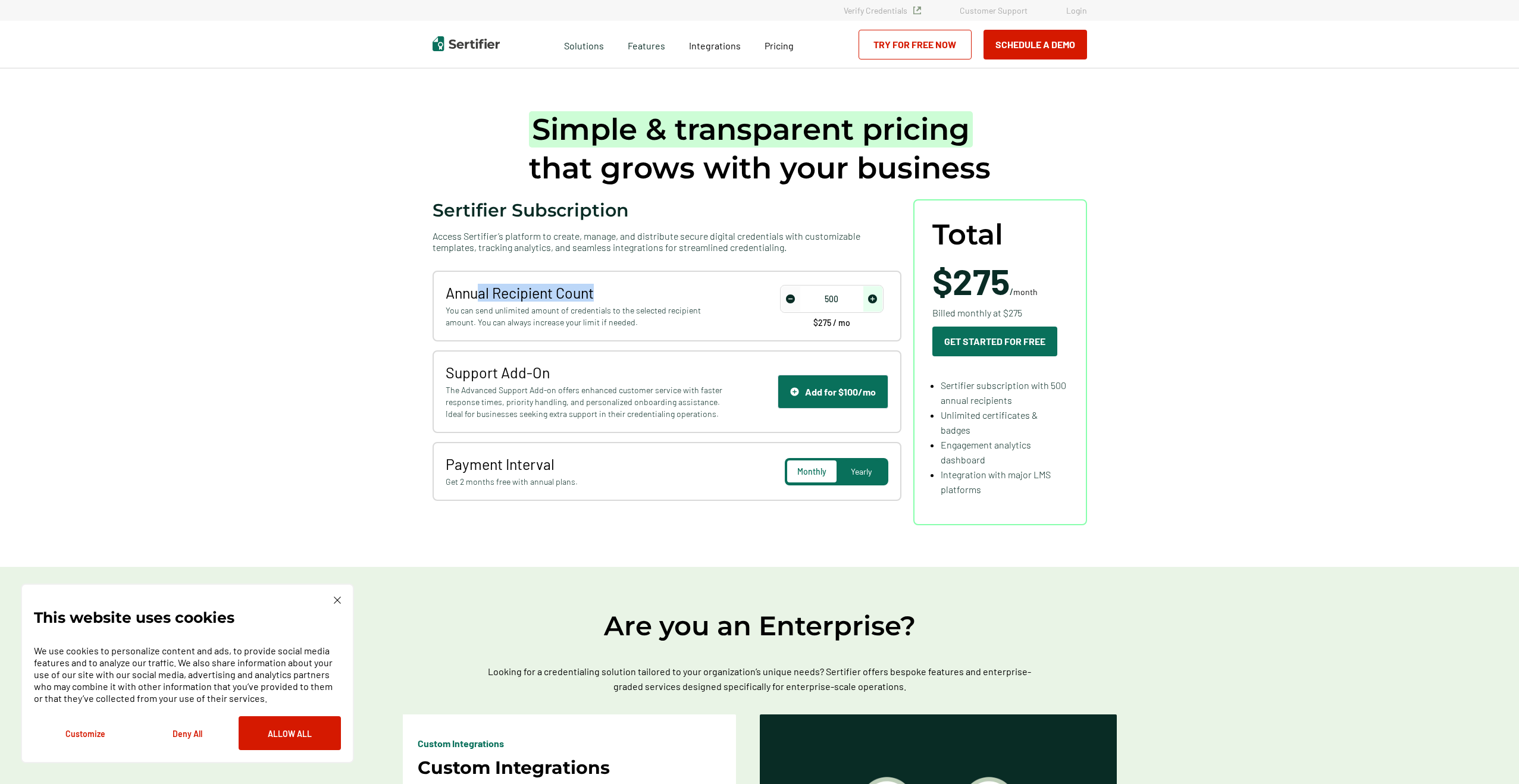
drag, startPoint x: 589, startPoint y: 282, endPoint x: 590, endPoint y: 290, distance: 8.1
click at [589, 282] on div "Annual Recipient Count You can send unlimited amount of credentials to the sele…" at bounding box center [666, 306] width 469 height 71
drag, startPoint x: 603, startPoint y: 293, endPoint x: 429, endPoint y: 287, distance: 174.1
click at [426, 289] on div "Simple & transparent pricing that grows with your business Sertifier Subscripti…" at bounding box center [760, 317] width 714 height 498
drag, startPoint x: 546, startPoint y: 289, endPoint x: 434, endPoint y: 274, distance: 113.0
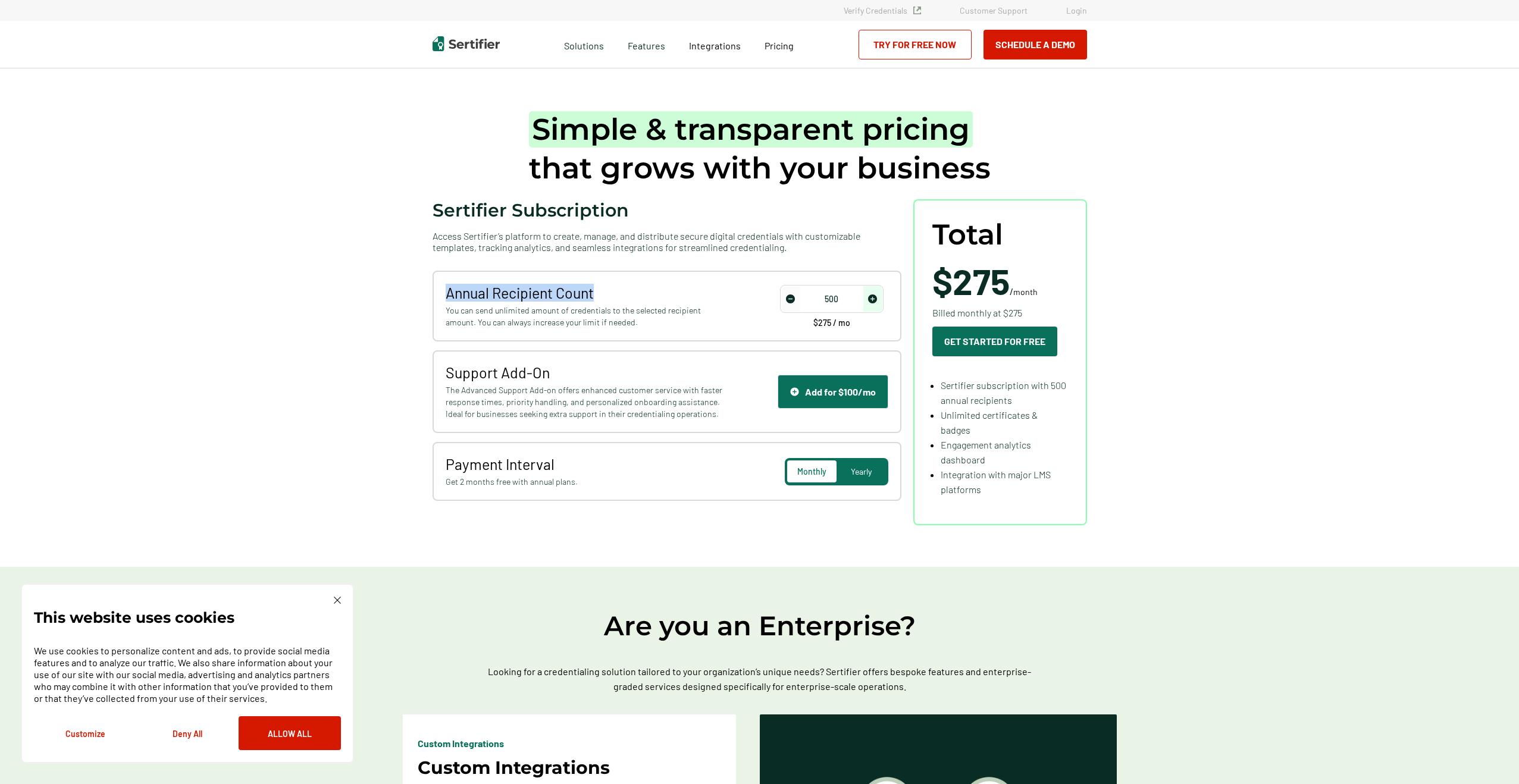
click at [434, 274] on div "Annual Recipient Count You can send unlimited amount of credentials to the sele…" at bounding box center [666, 306] width 469 height 71
